Goal: Transaction & Acquisition: Obtain resource

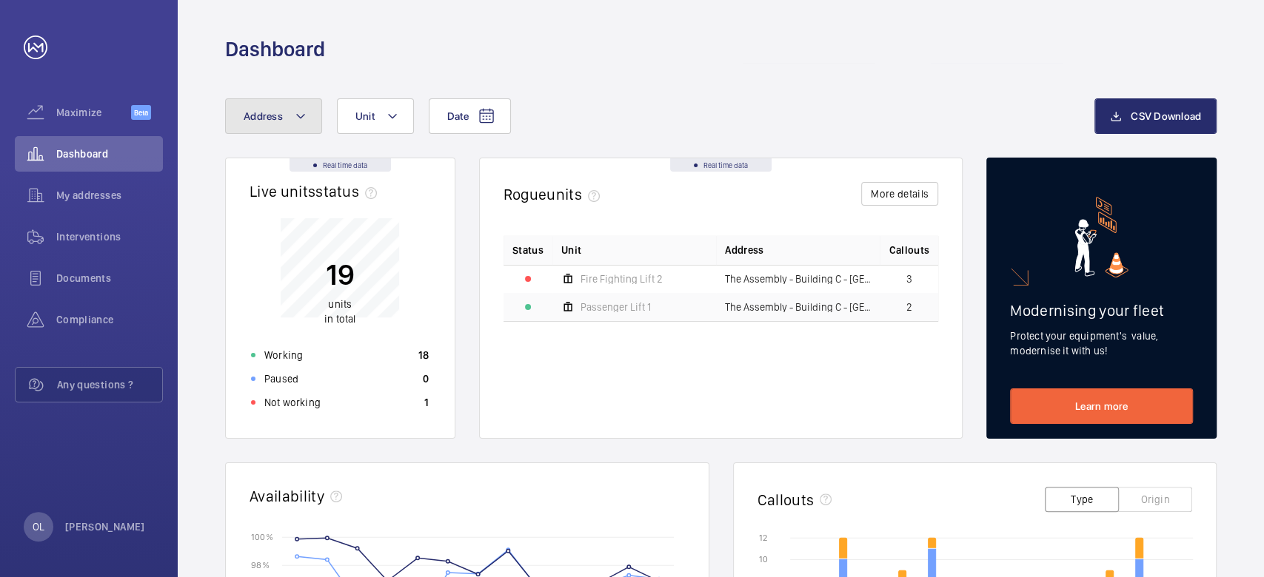
click at [295, 121] on mat-icon at bounding box center [301, 116] width 12 height 18
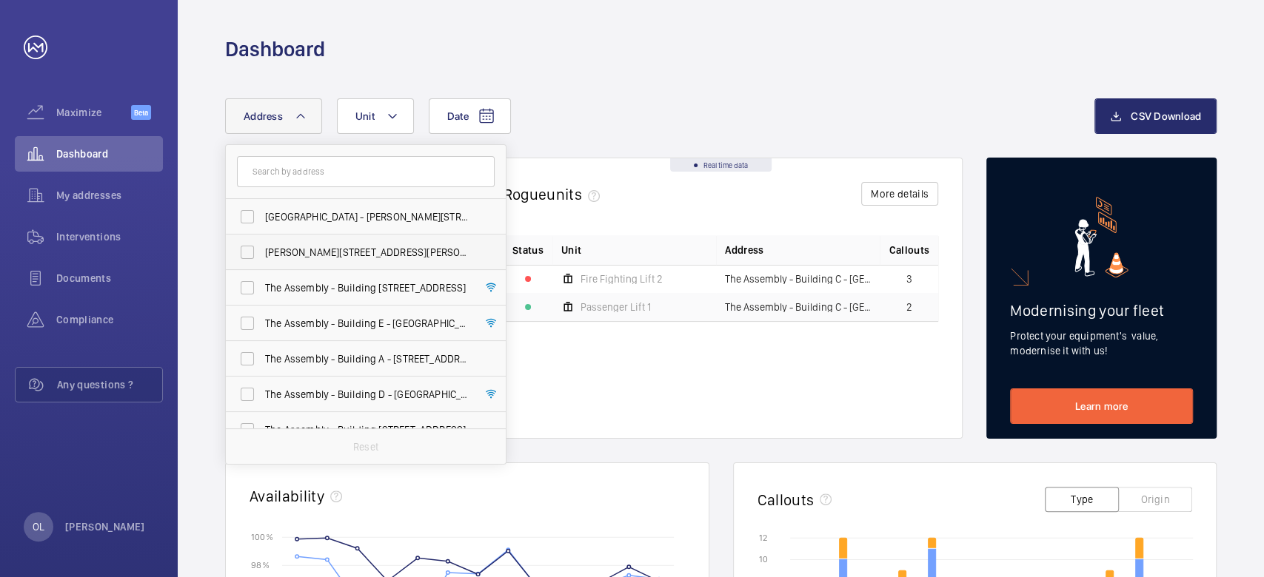
click at [314, 253] on span "[PERSON_NAME][STREET_ADDRESS][PERSON_NAME]" at bounding box center [367, 252] width 204 height 15
click at [262, 253] on input "[PERSON_NAME][STREET_ADDRESS][PERSON_NAME]" at bounding box center [247, 253] width 30 height 30
checkbox input "true"
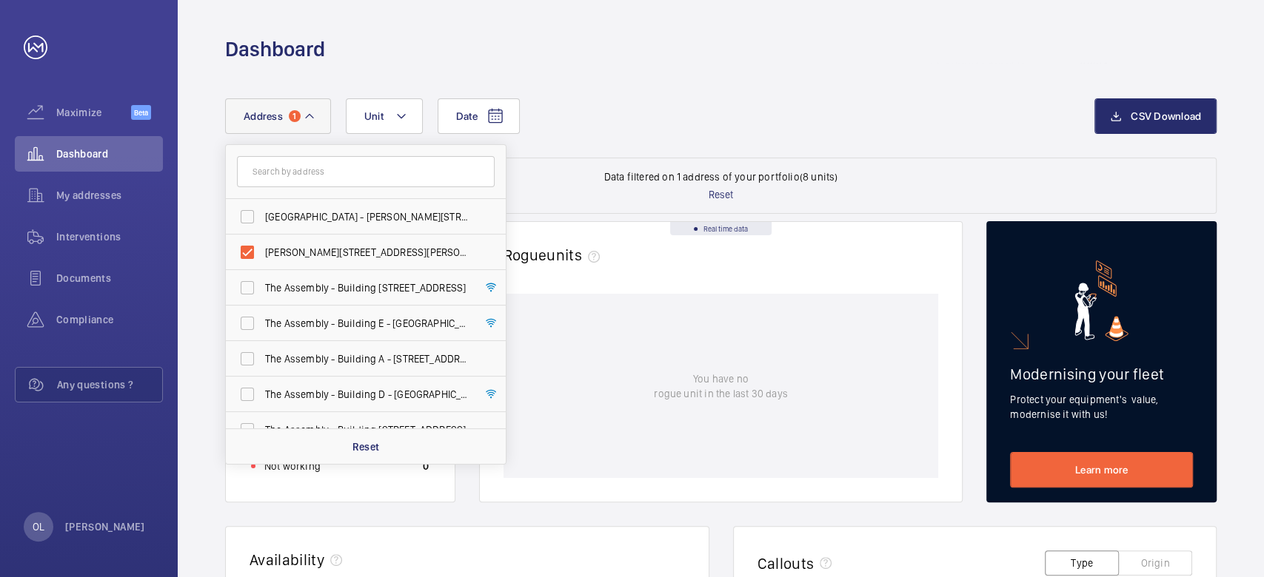
click at [566, 139] on div "Date Address [STREET_ADDRESS][PERSON_NAME][GEOGRAPHIC_DATA][PERSON_NAME][PERSON…" at bounding box center [720, 127] width 991 height 59
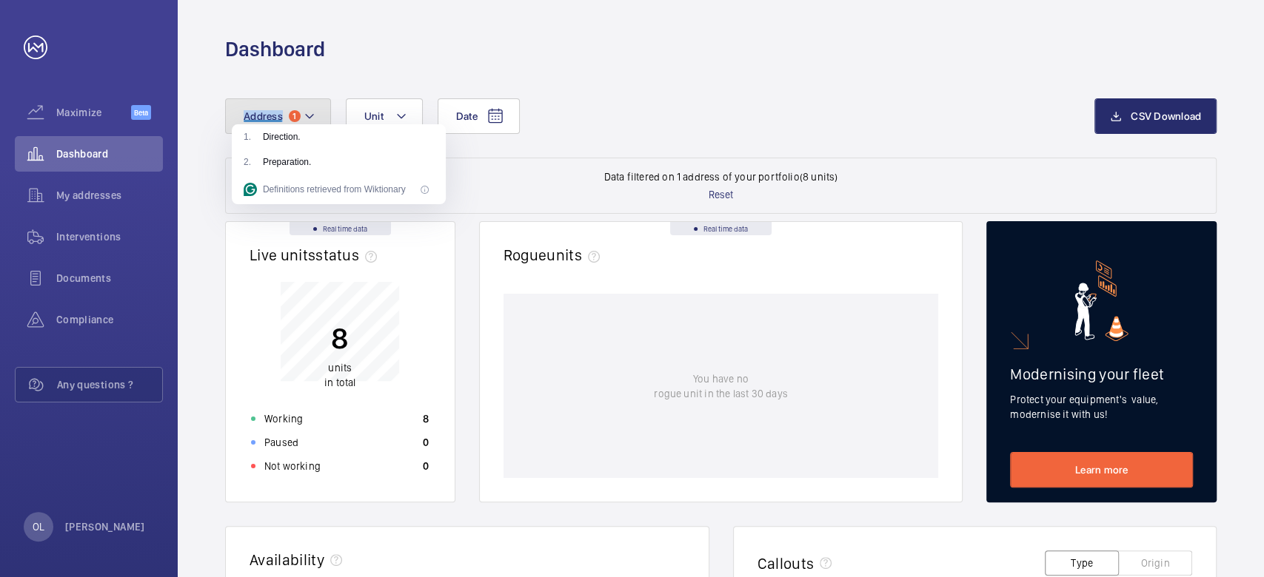
click at [312, 117] on mat-icon at bounding box center [309, 116] width 12 height 18
click at [270, 121] on span "Address" at bounding box center [263, 116] width 39 height 12
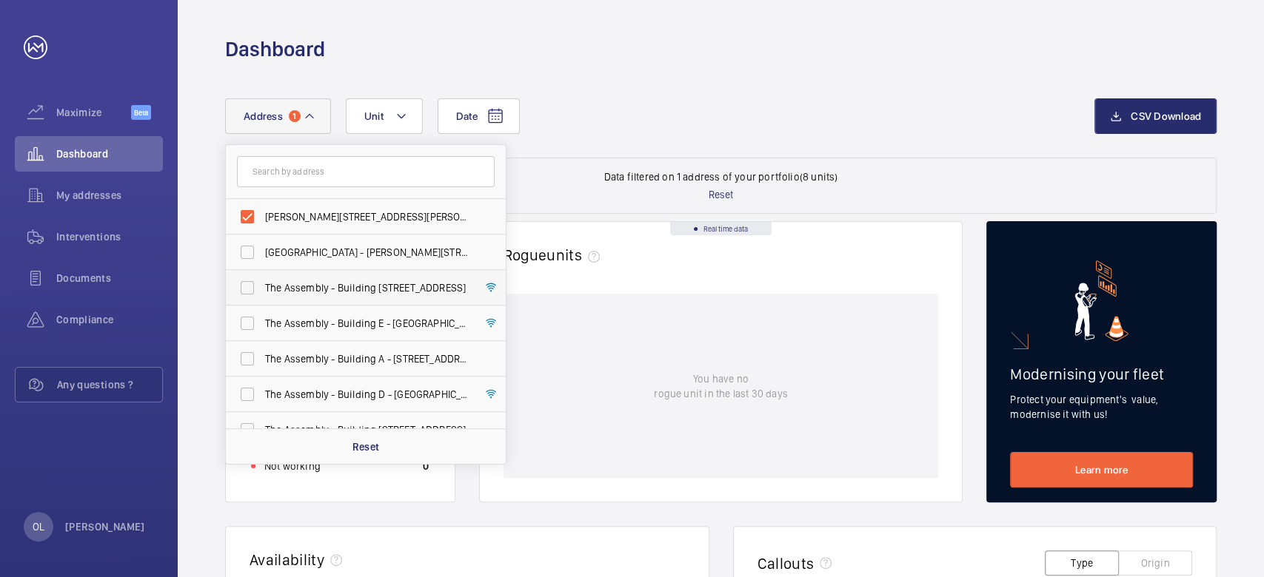
click at [412, 287] on span "The Assembly - Building [STREET_ADDRESS]" at bounding box center [367, 288] width 204 height 15
click at [262, 287] on input "The Assembly - Building [STREET_ADDRESS]" at bounding box center [247, 288] width 30 height 30
click at [486, 286] on mat-icon at bounding box center [491, 288] width 12 height 18
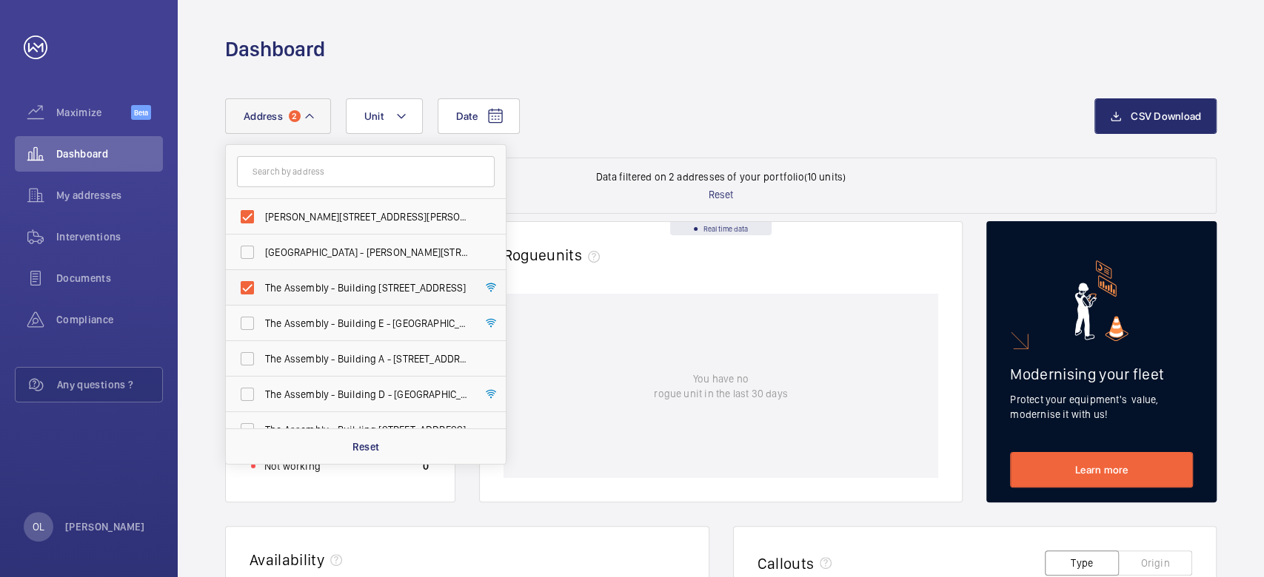
click at [247, 284] on label "The Assembly - Building [STREET_ADDRESS]" at bounding box center [355, 288] width 258 height 36
click at [247, 284] on input "The Assembly - Building [STREET_ADDRESS]" at bounding box center [247, 288] width 30 height 30
checkbox input "false"
click at [101, 232] on span "Interventions" at bounding box center [109, 236] width 107 height 15
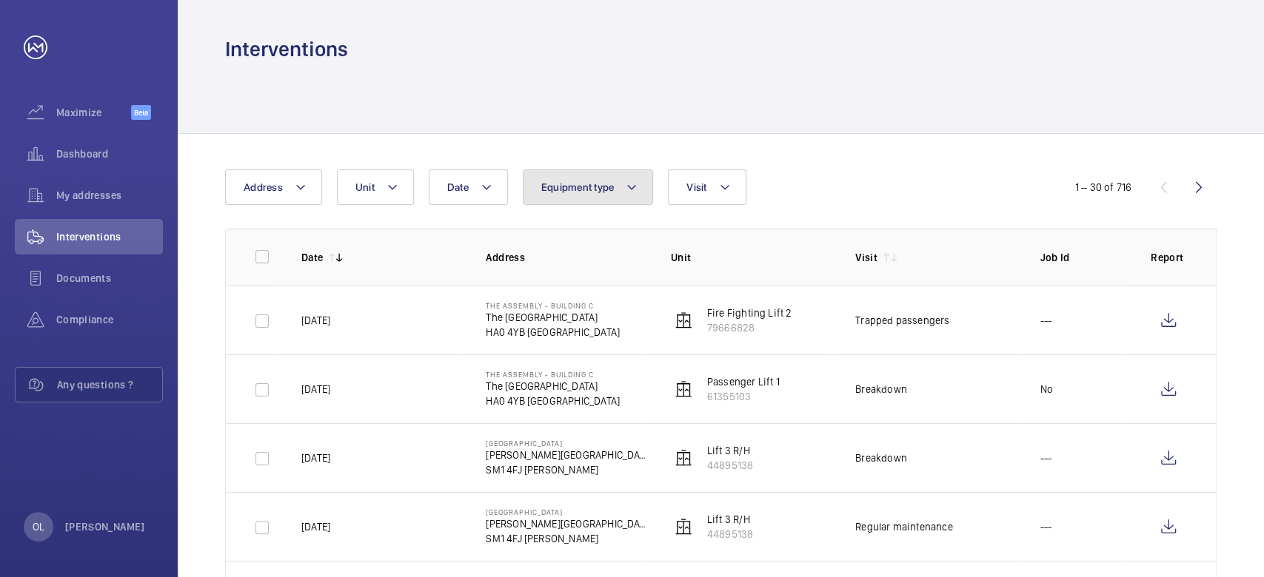
click at [592, 193] on button "Equipment type" at bounding box center [588, 188] width 131 height 36
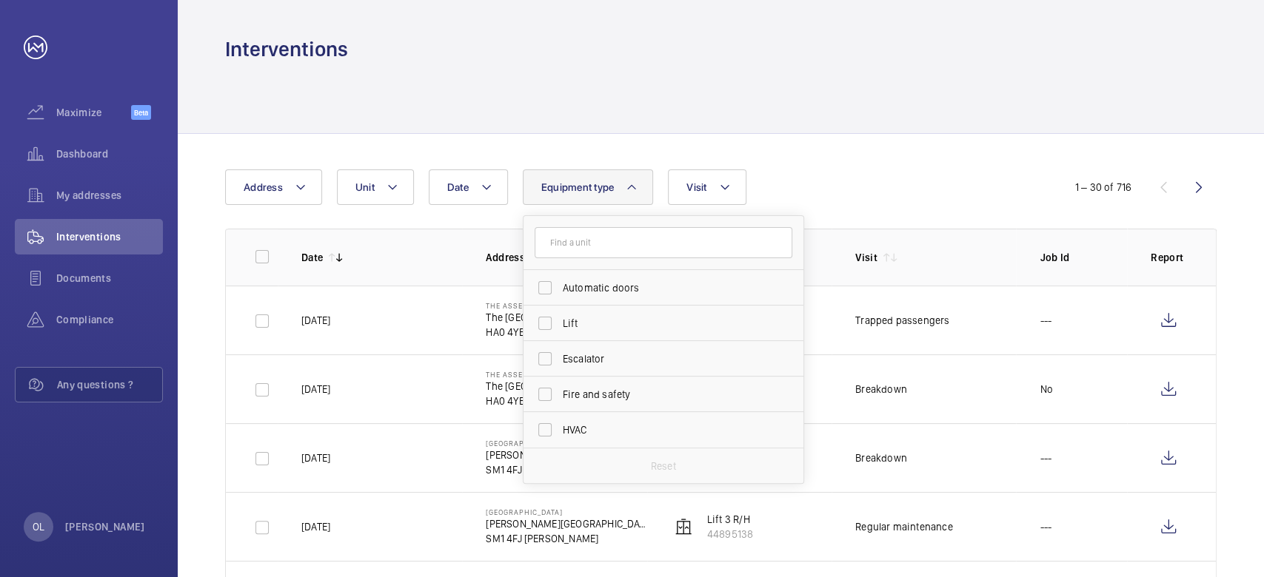
click at [591, 193] on button "Equipment type" at bounding box center [588, 188] width 131 height 36
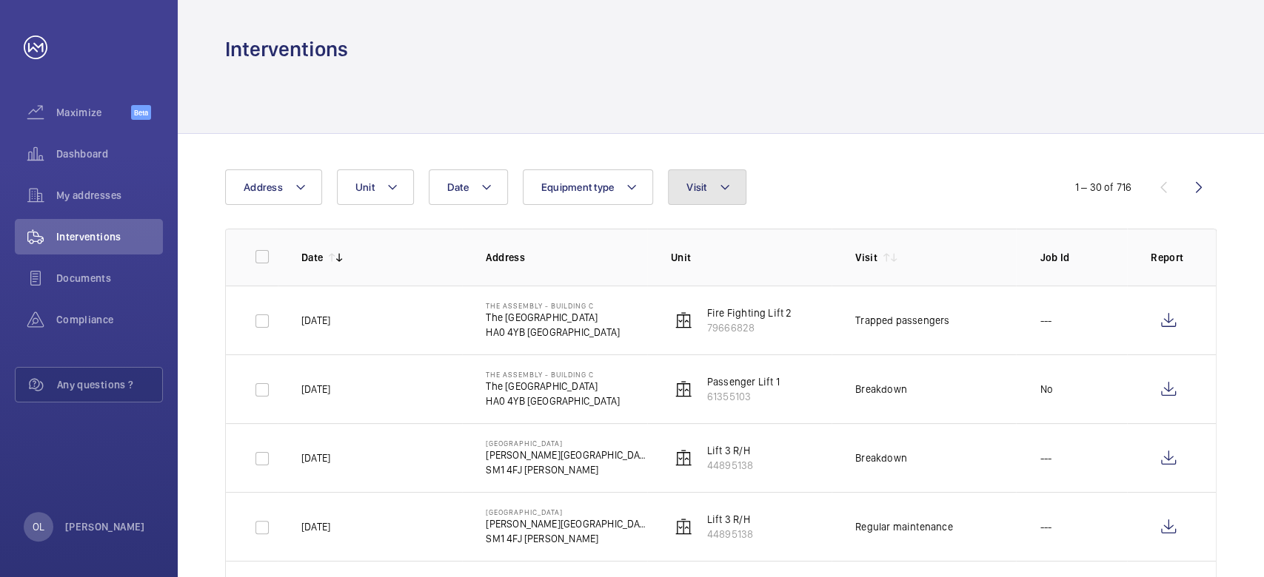
click at [698, 191] on span "Visit" at bounding box center [696, 187] width 20 height 12
click at [697, 191] on span "Visit" at bounding box center [696, 187] width 20 height 12
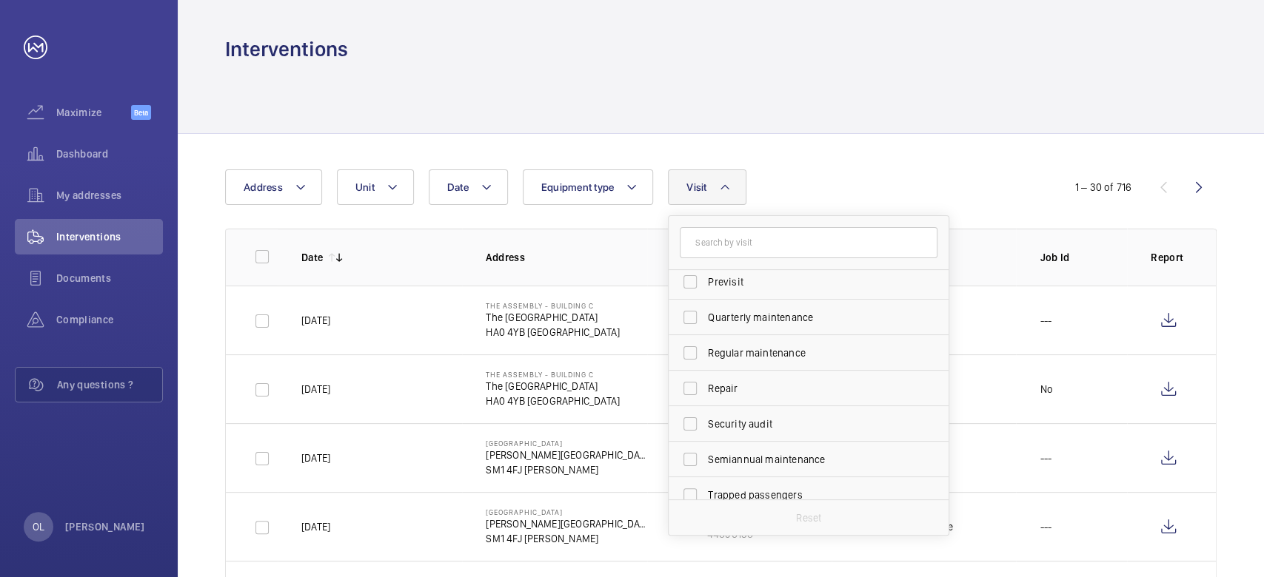
scroll to position [232, 0]
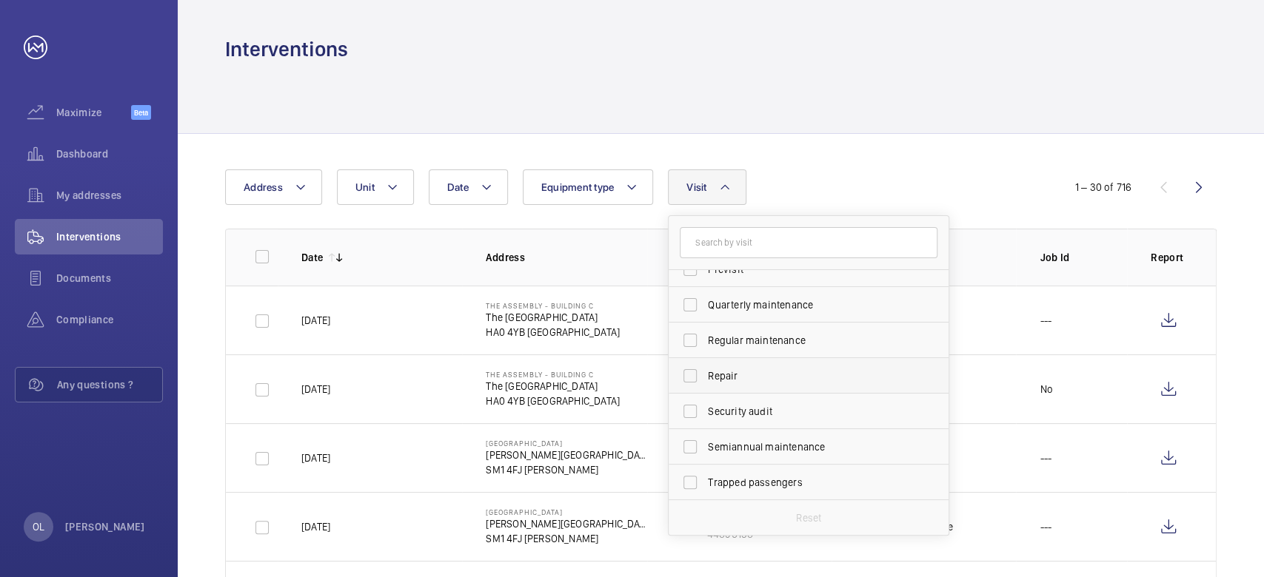
click at [723, 378] on span "Repair" at bounding box center [810, 376] width 204 height 15
click at [705, 378] on input "Repair" at bounding box center [690, 376] width 30 height 30
checkbox input "true"
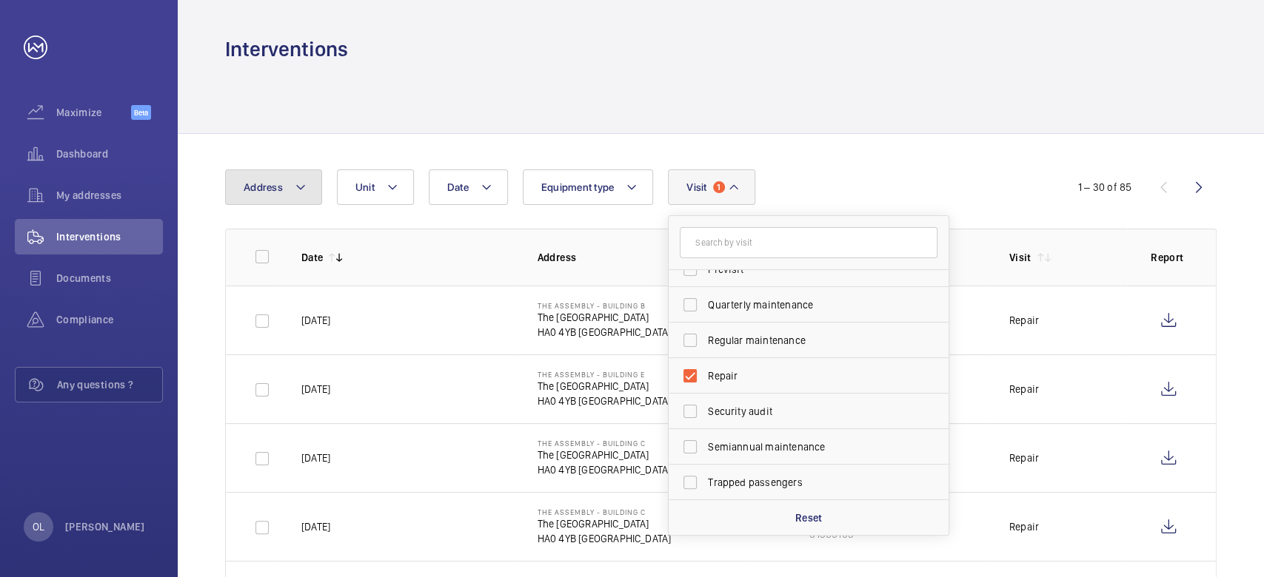
click at [317, 178] on button "Address" at bounding box center [273, 188] width 97 height 36
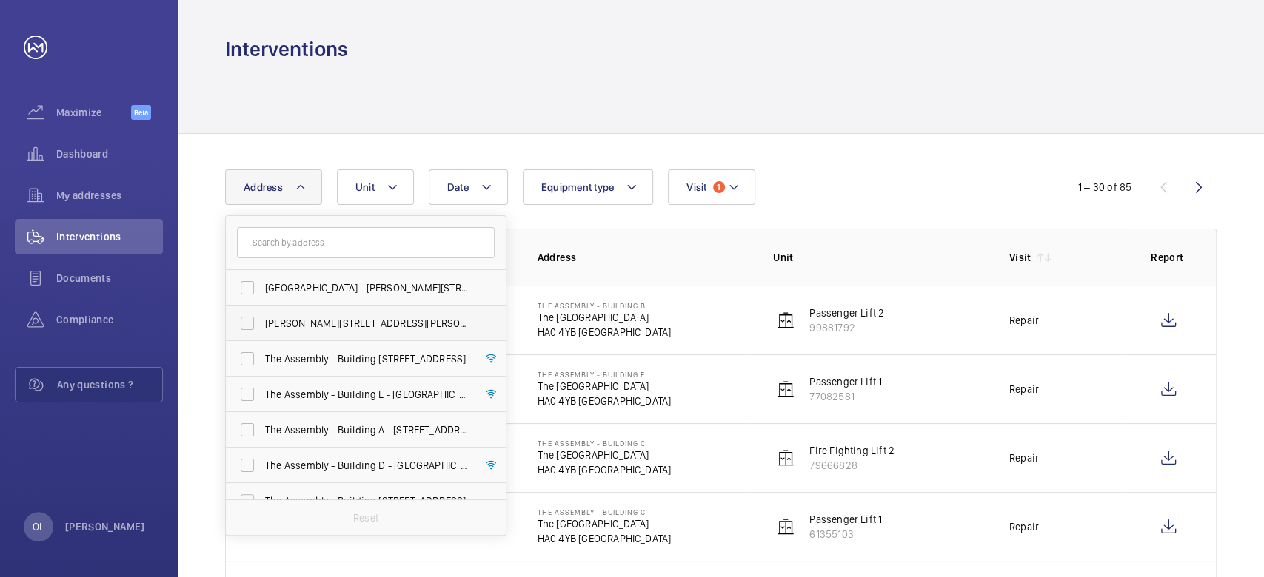
click at [326, 317] on span "[PERSON_NAME][STREET_ADDRESS][PERSON_NAME]" at bounding box center [367, 323] width 204 height 15
click at [262, 317] on input "[PERSON_NAME][STREET_ADDRESS][PERSON_NAME]" at bounding box center [247, 324] width 30 height 30
checkbox input "true"
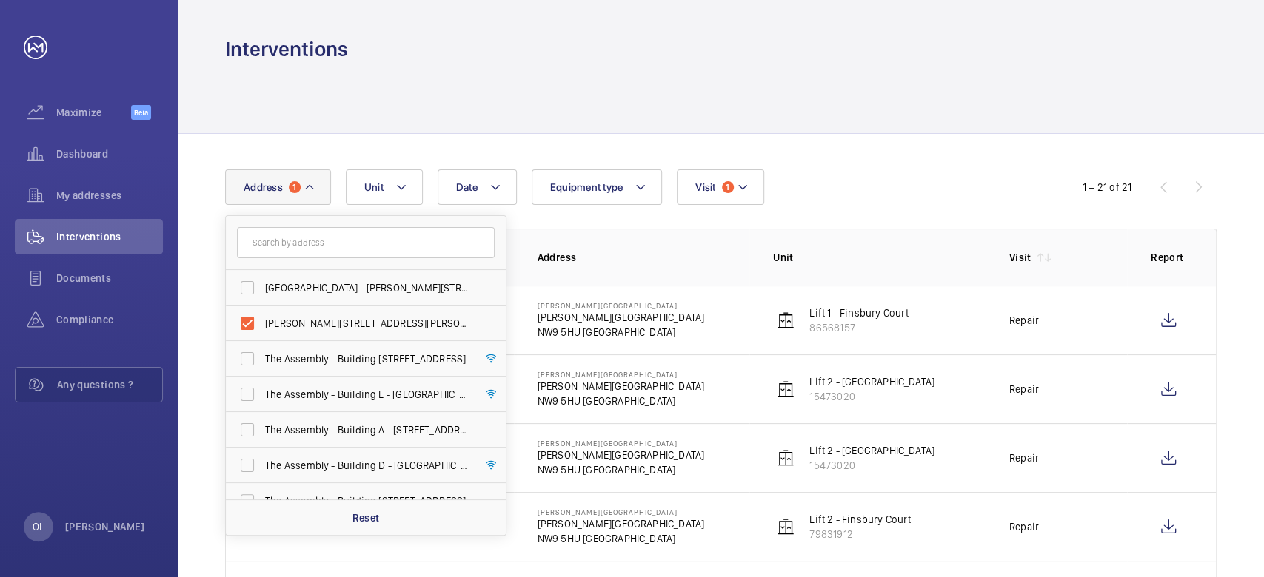
click at [854, 192] on div "Date Address [STREET_ADDRESS][PERSON_NAME][GEOGRAPHIC_DATA][PERSON_NAME][PERSON…" at bounding box center [632, 188] width 814 height 36
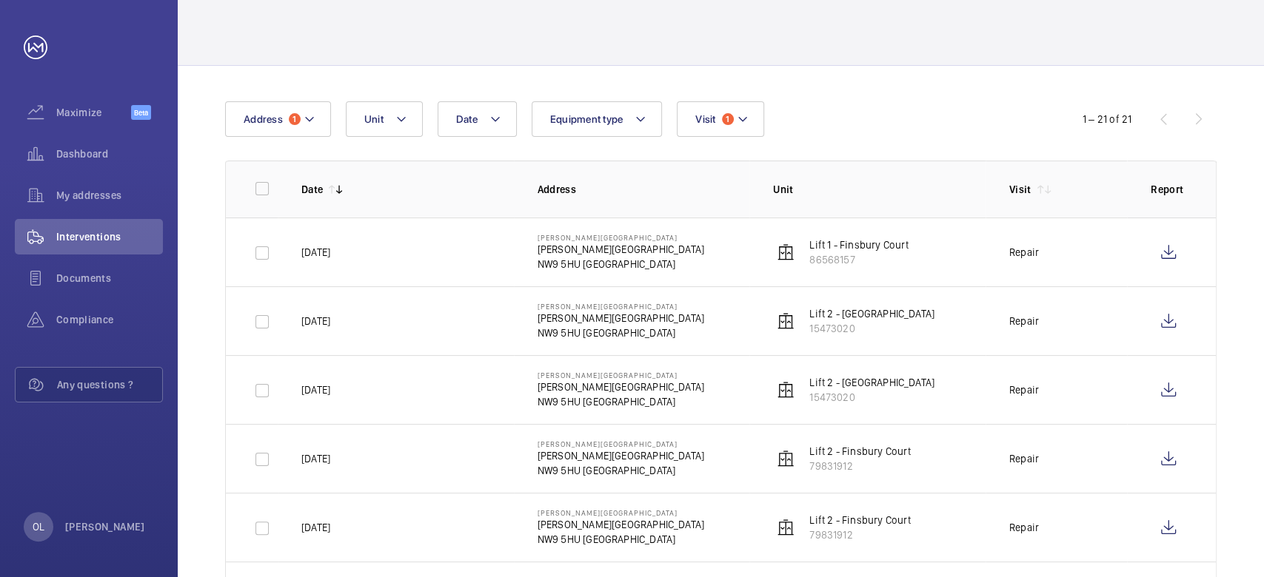
scroll to position [98, 0]
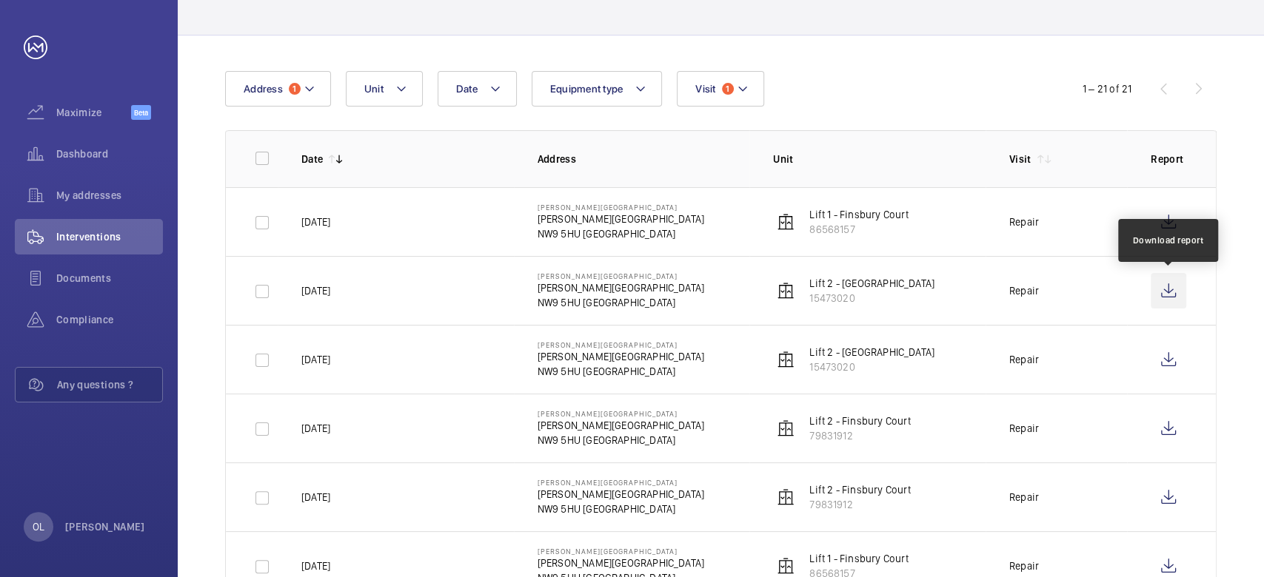
click at [1167, 292] on wm-front-icon-button at bounding box center [1168, 291] width 36 height 36
click at [85, 276] on span "Documents" at bounding box center [109, 278] width 107 height 15
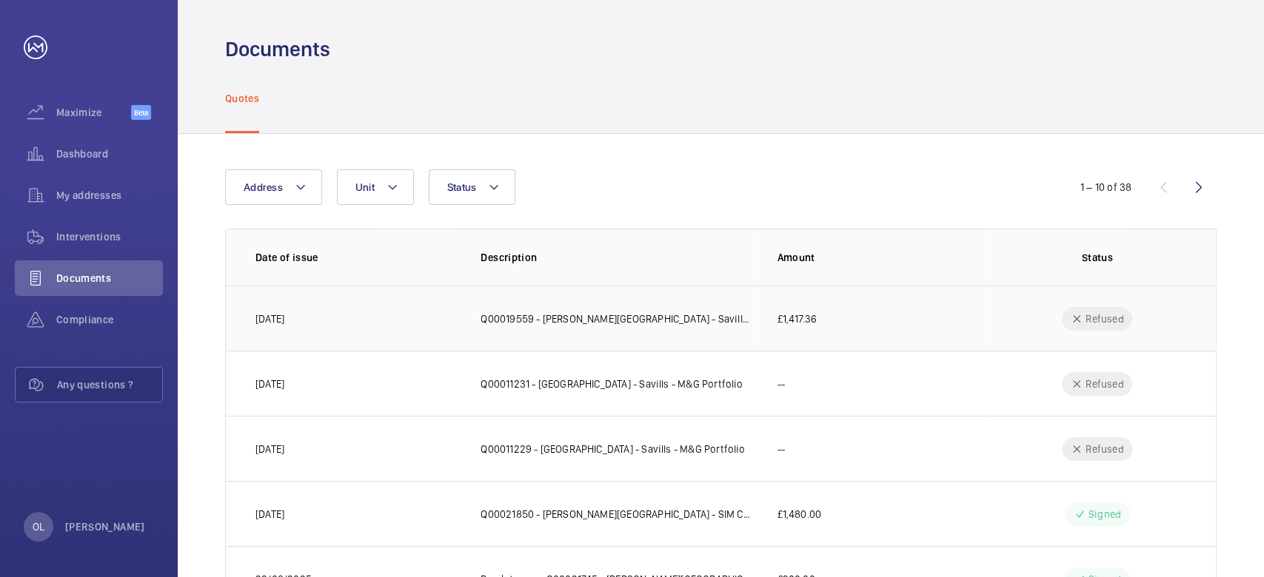
click at [580, 321] on p "Q00019559 - [PERSON_NAME][GEOGRAPHIC_DATA] - Savills - M&G Portfolio" at bounding box center [616, 319] width 272 height 15
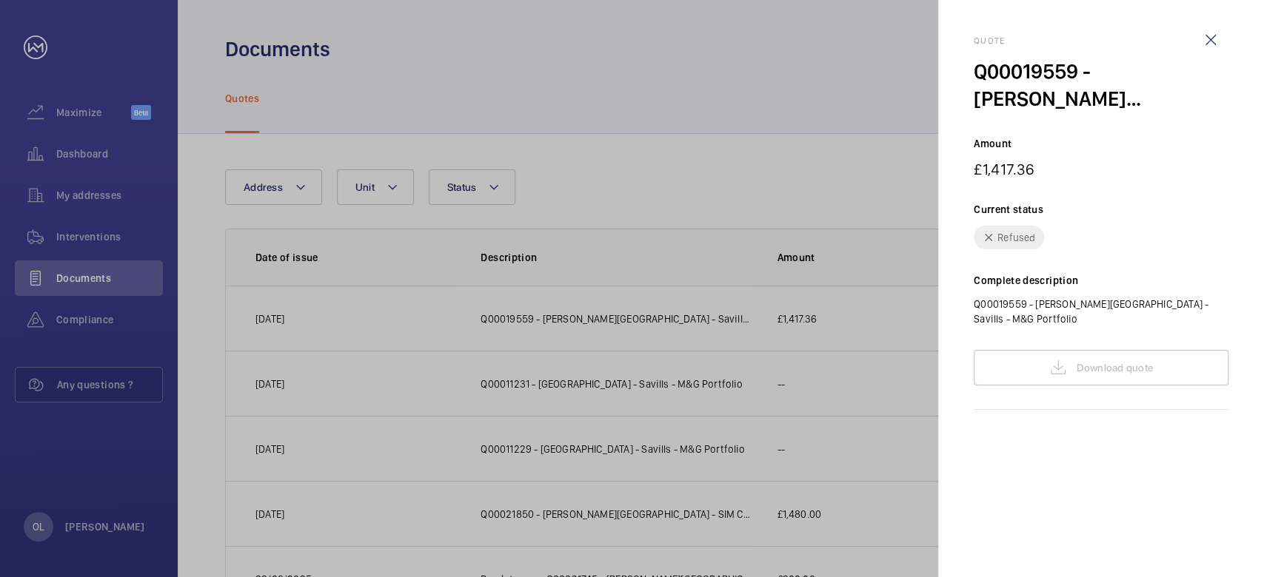
click at [1108, 359] on div "Download quote" at bounding box center [1100, 368] width 255 height 36
click at [289, 187] on div at bounding box center [632, 288] width 1264 height 577
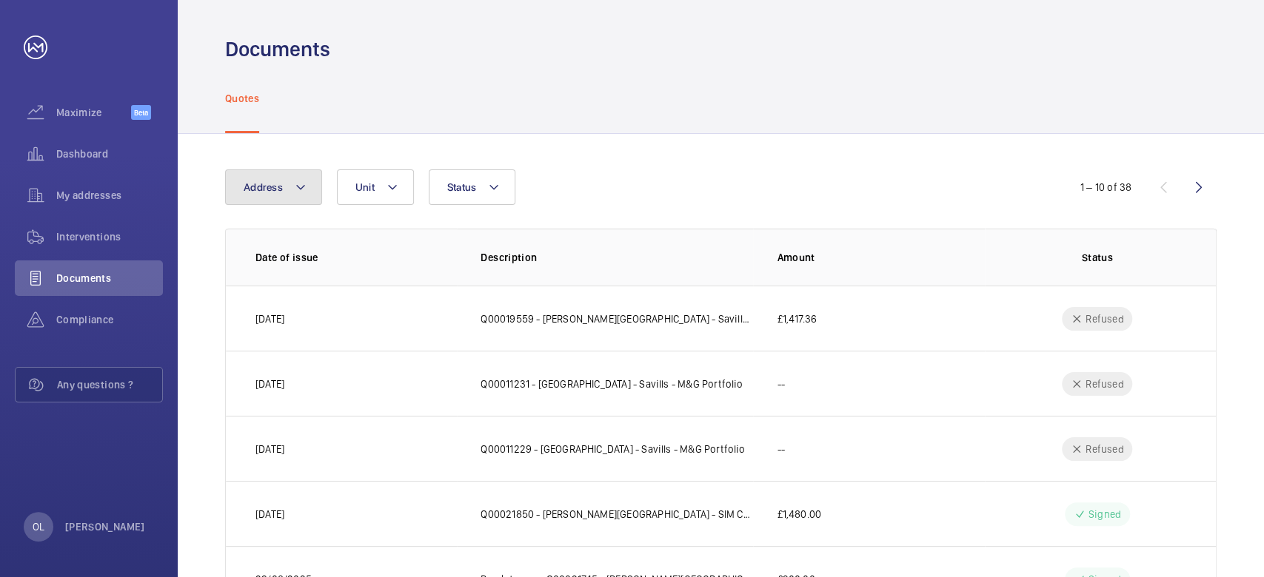
click at [299, 190] on mat-icon at bounding box center [301, 187] width 12 height 18
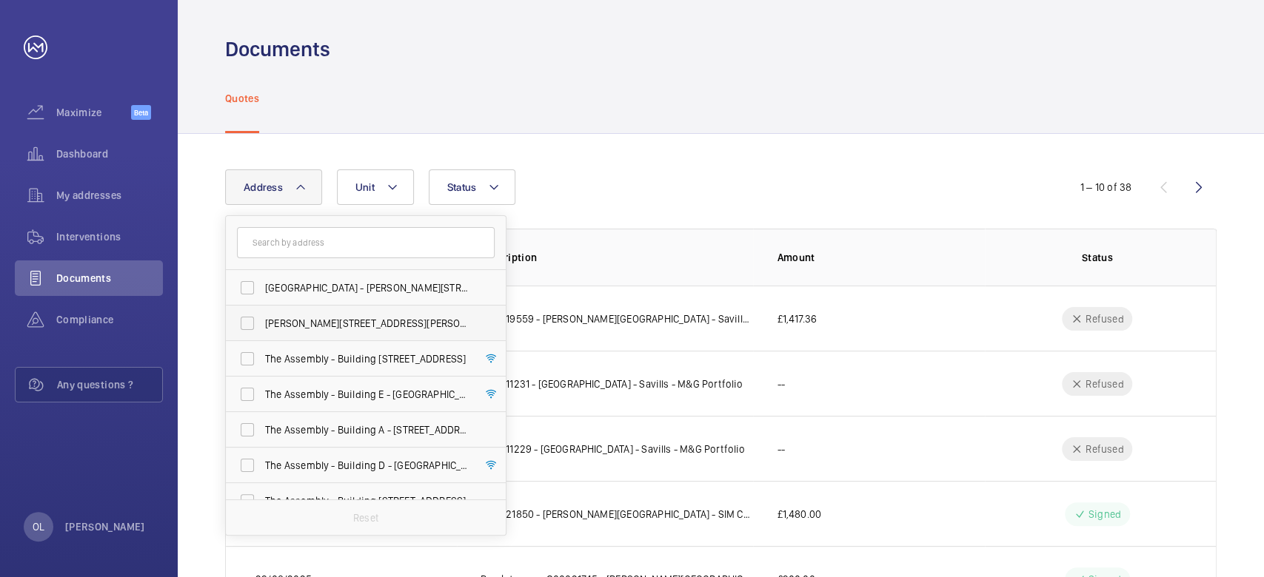
click at [322, 323] on span "[PERSON_NAME][STREET_ADDRESS][PERSON_NAME]" at bounding box center [367, 323] width 204 height 15
click at [262, 323] on input "[PERSON_NAME][STREET_ADDRESS][PERSON_NAME]" at bounding box center [247, 324] width 30 height 30
click at [322, 323] on span "[PERSON_NAME][STREET_ADDRESS][PERSON_NAME]" at bounding box center [367, 323] width 204 height 15
click at [262, 323] on input "[PERSON_NAME][STREET_ADDRESS][PERSON_NAME]" at bounding box center [247, 324] width 30 height 30
checkbox input "false"
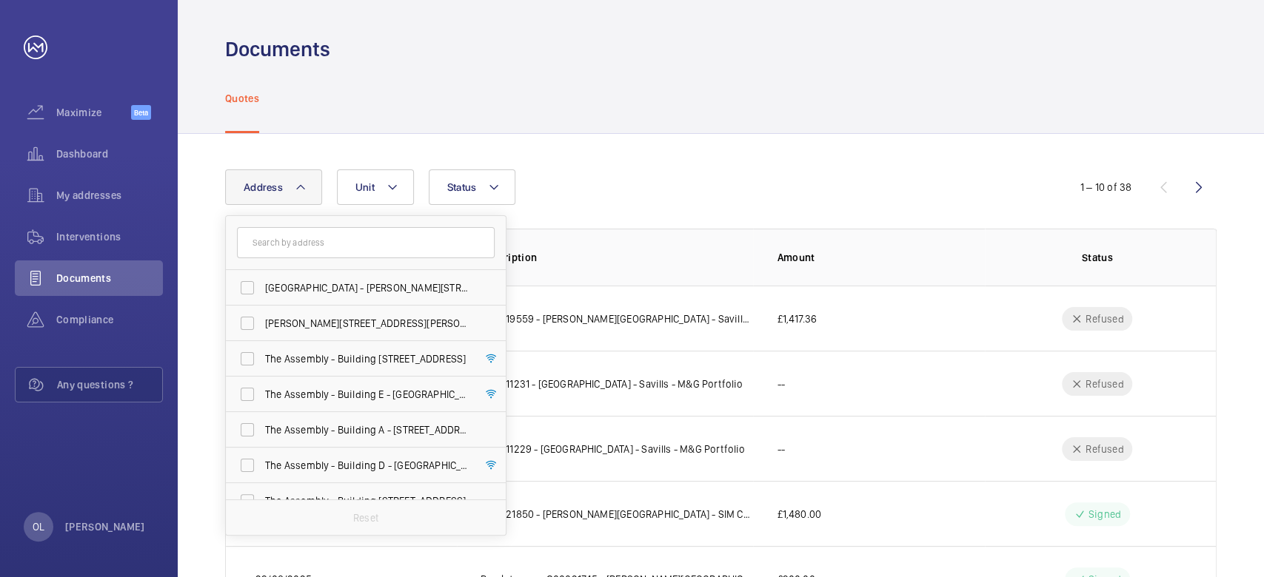
click at [674, 162] on div "Address [STREET_ADDRESS][PERSON_NAME][GEOGRAPHIC_DATA][PERSON_NAME][PERSON_NAME…" at bounding box center [721, 554] width 1086 height 841
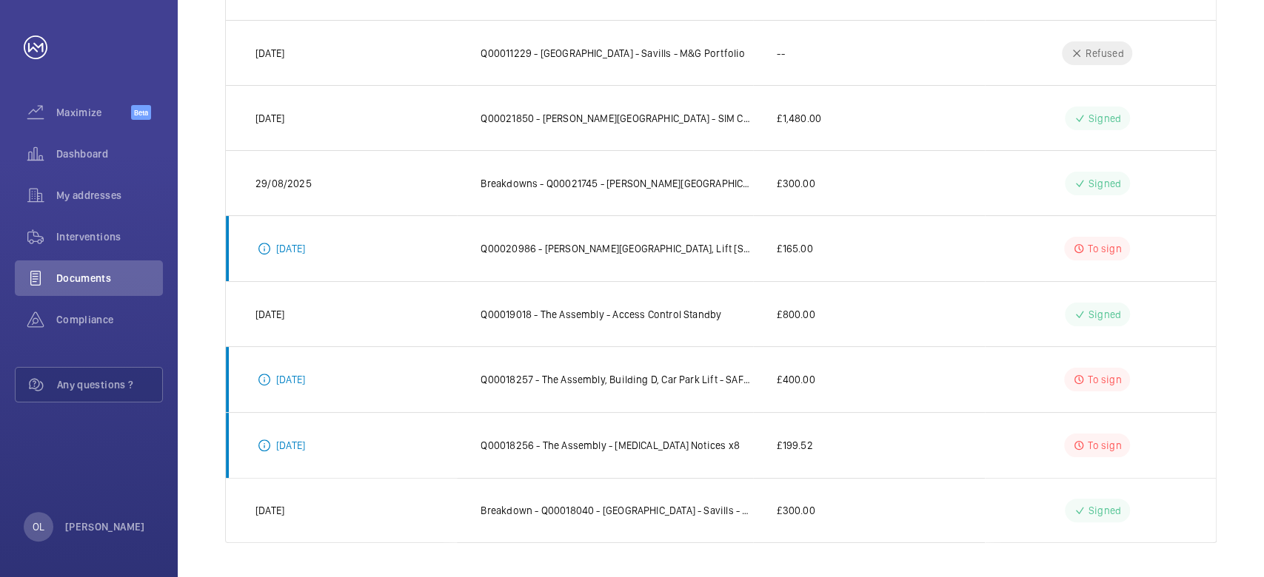
scroll to position [397, 0]
click at [96, 315] on span "Compliance" at bounding box center [109, 319] width 107 height 15
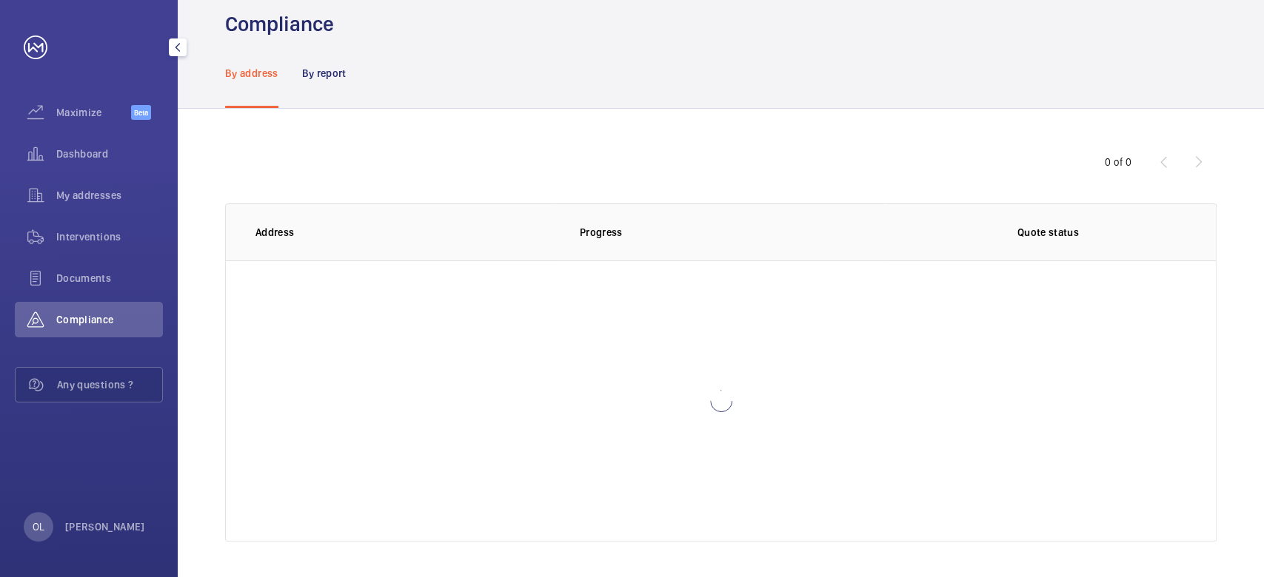
scroll to position [24, 0]
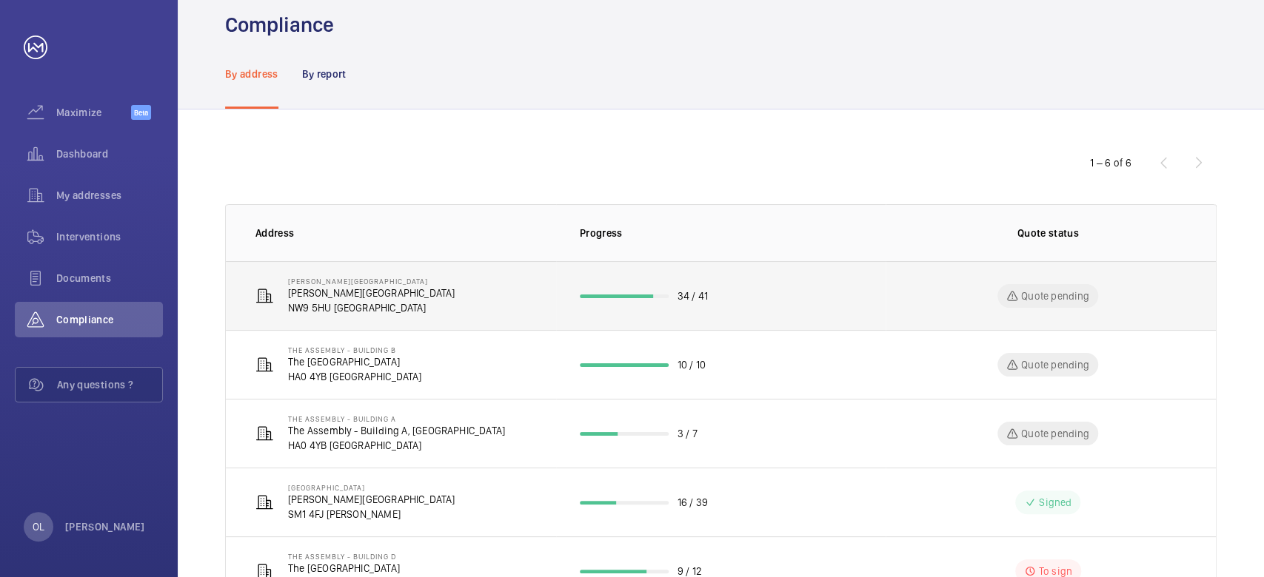
click at [865, 293] on td "34 / 41" at bounding box center [721, 295] width 330 height 69
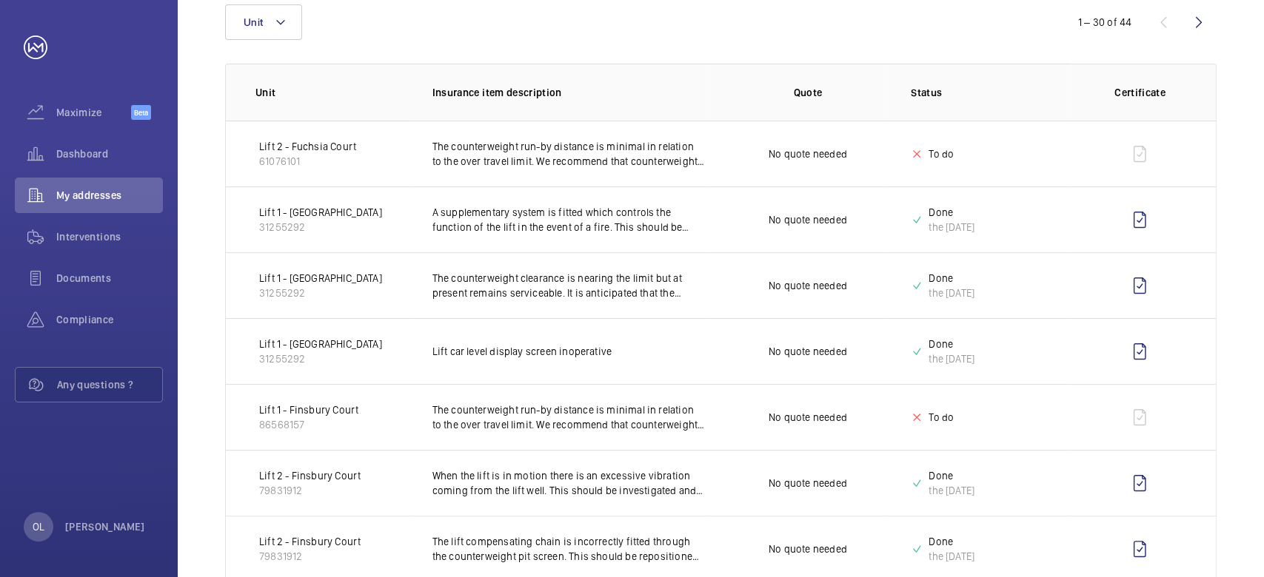
scroll to position [321, 0]
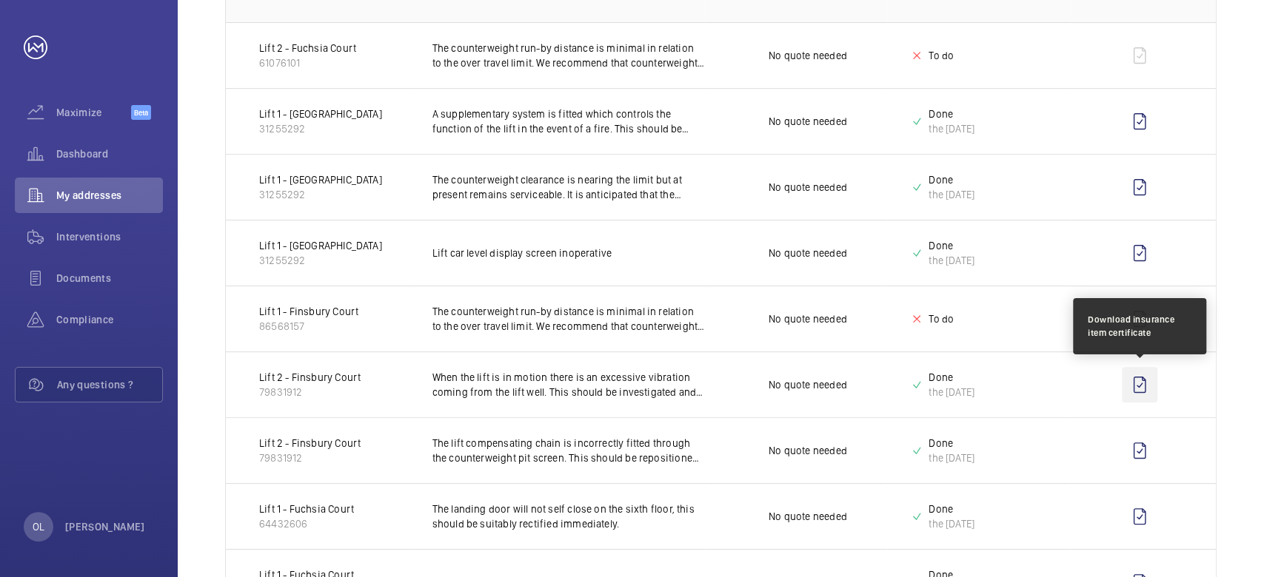
click at [1139, 384] on wm-front-icon-button at bounding box center [1139, 385] width 36 height 36
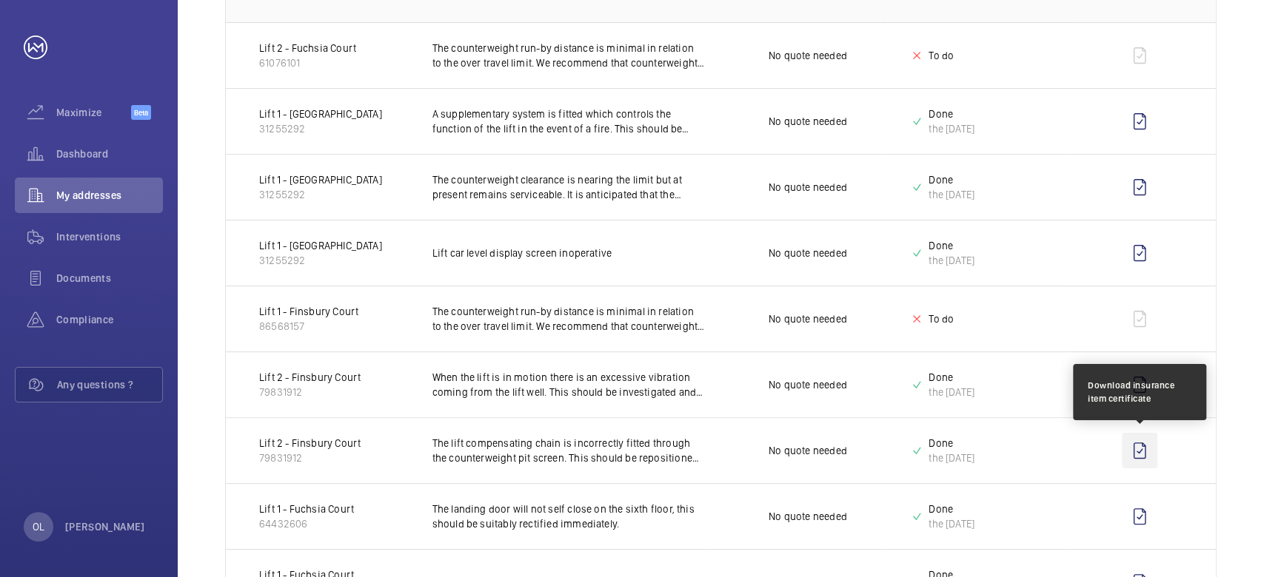
click at [1137, 450] on wm-front-icon-button at bounding box center [1139, 451] width 36 height 36
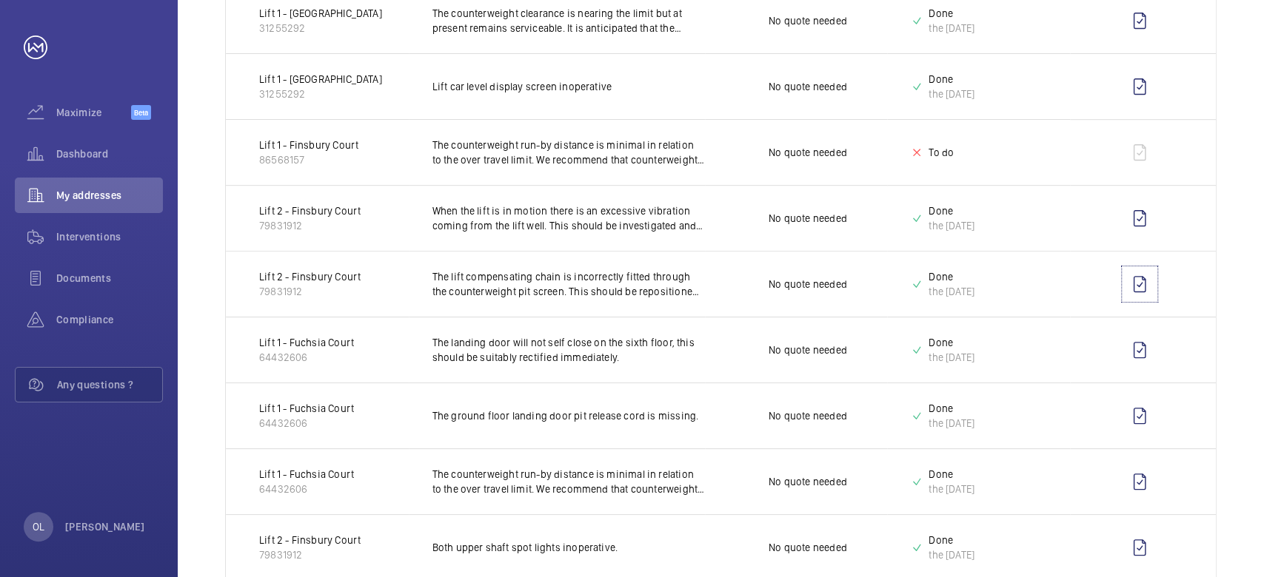
scroll to position [518, 0]
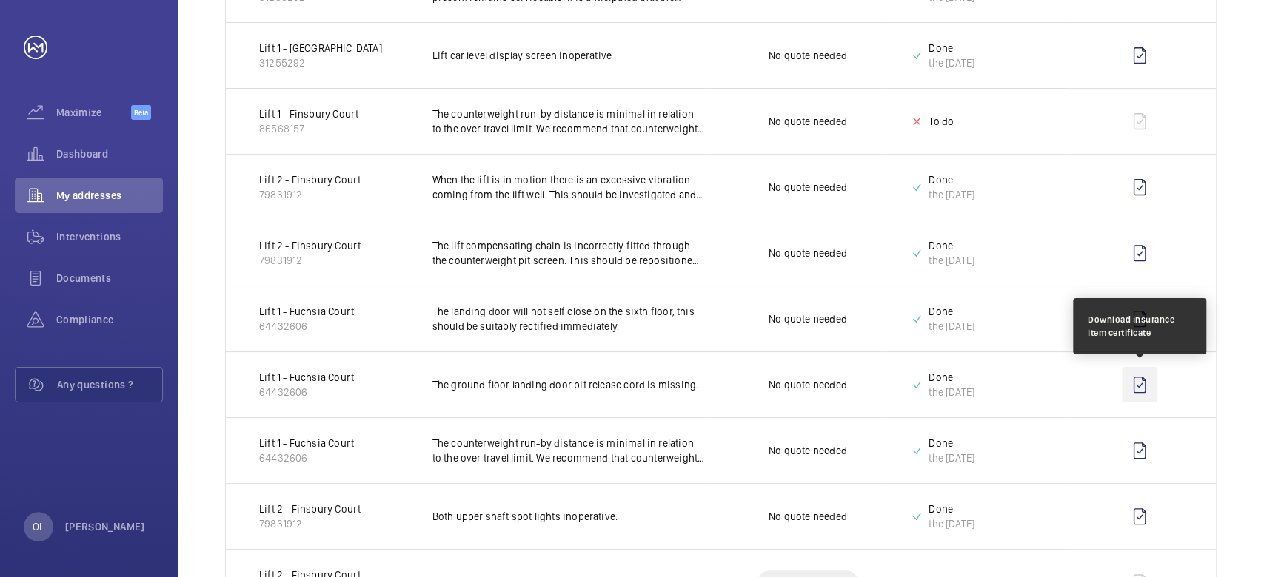
click at [1138, 383] on wm-front-icon-button at bounding box center [1139, 385] width 36 height 36
